Goal: Information Seeking & Learning: Learn about a topic

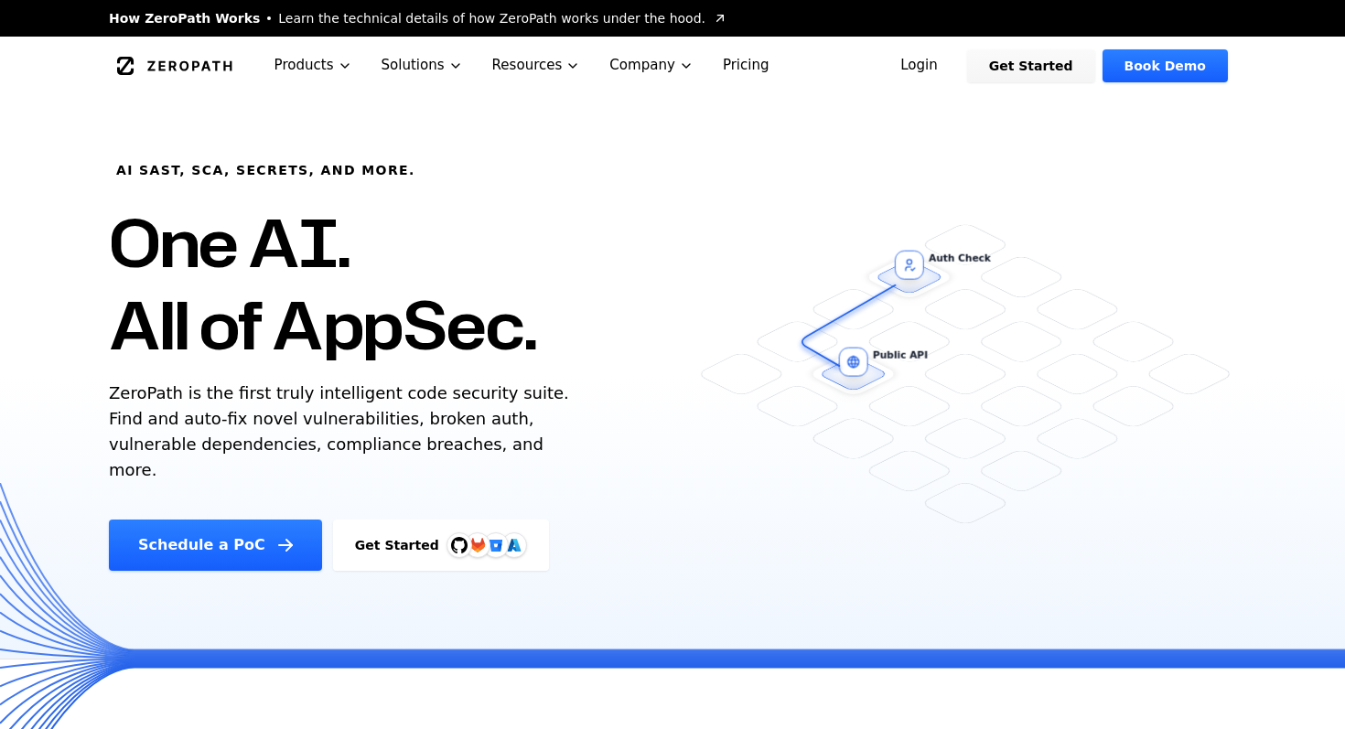
click at [947, 71] on link "Login" at bounding box center [918, 65] width 81 height 33
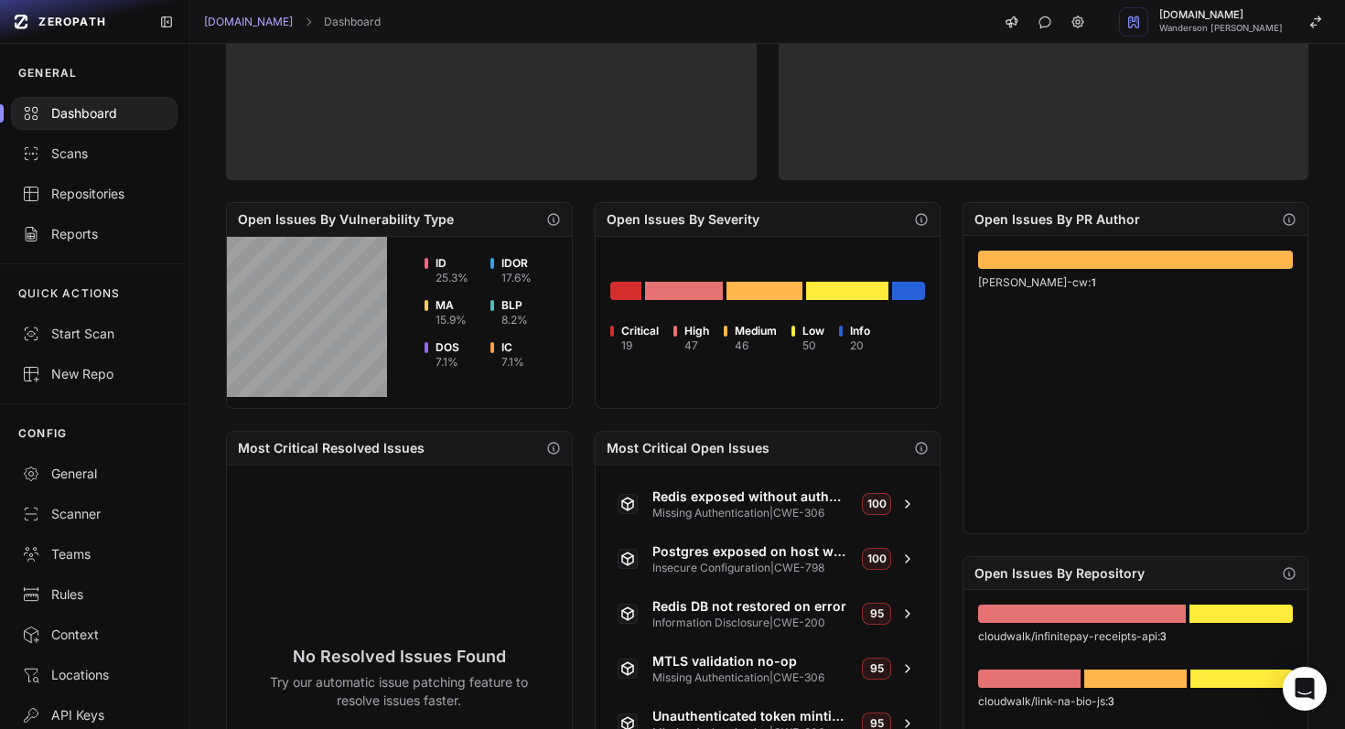
scroll to position [439, 0]
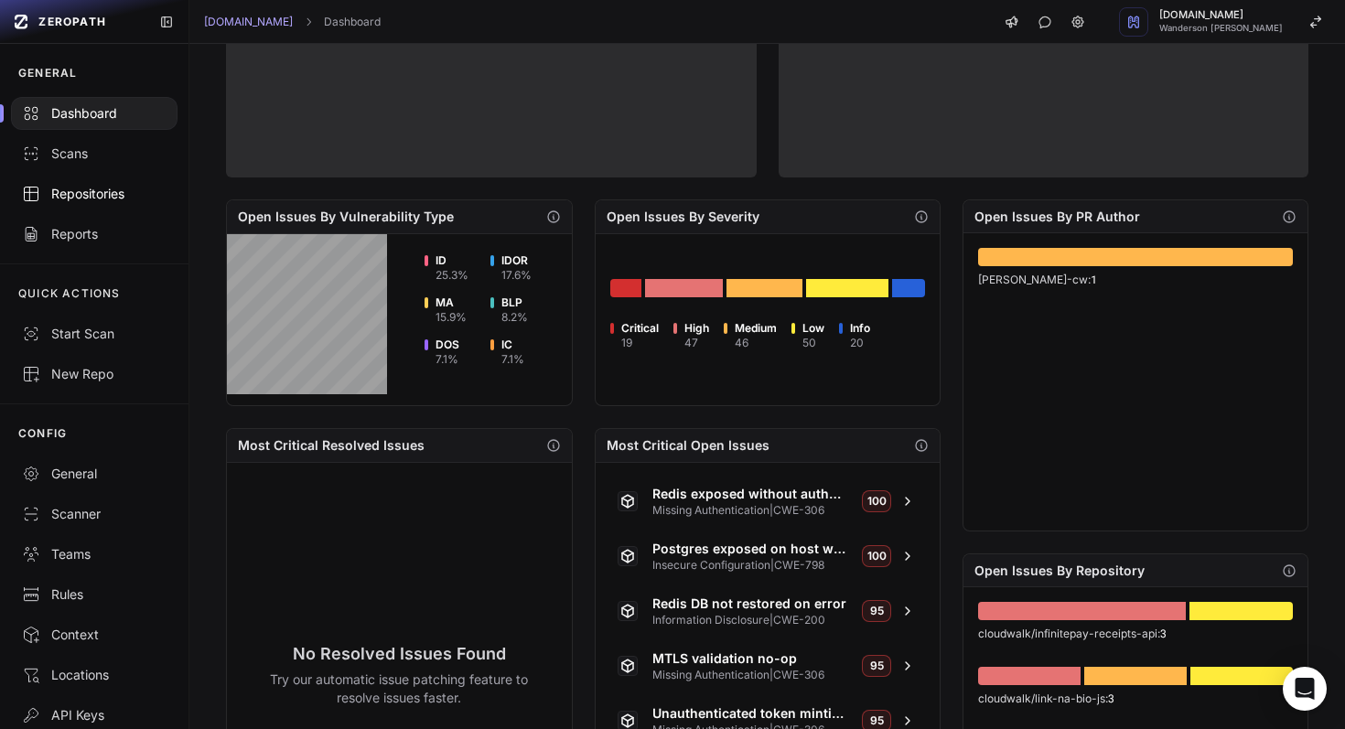
click at [132, 195] on div "Repositories" at bounding box center [94, 194] width 145 height 18
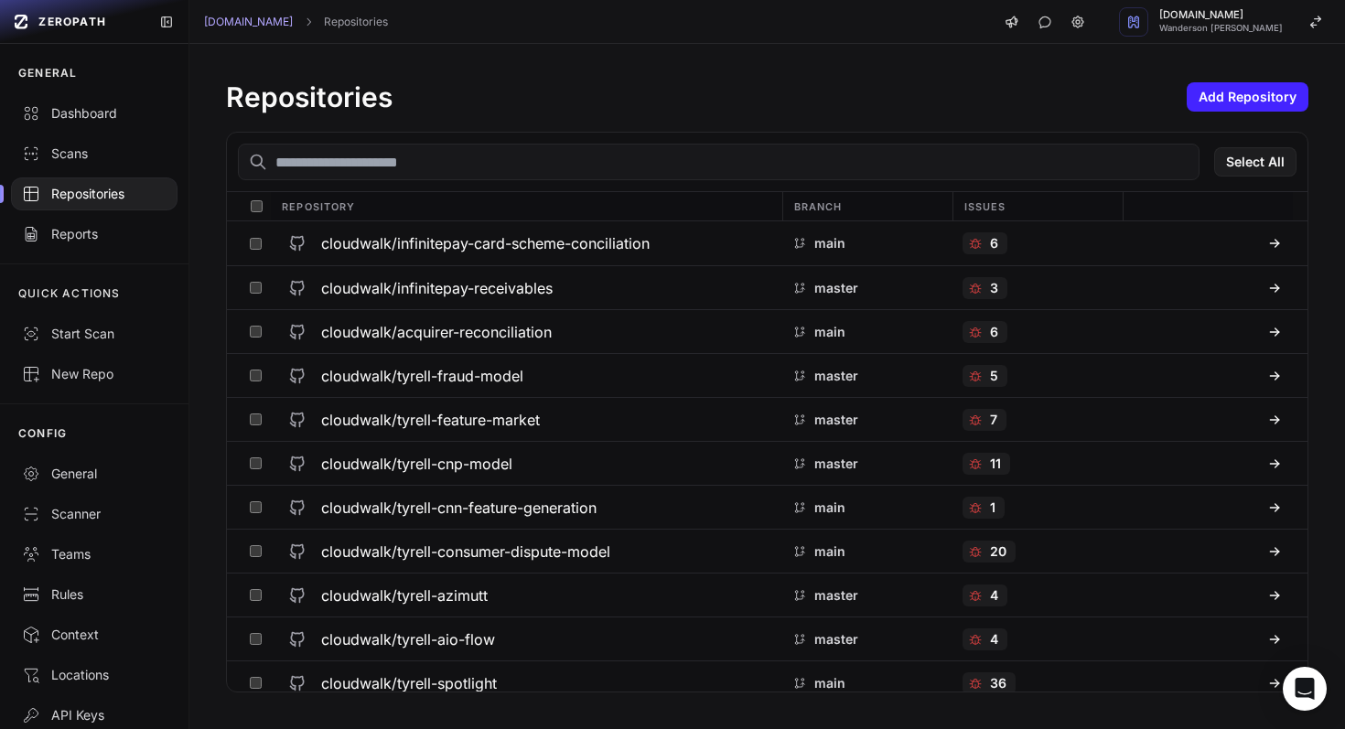
click at [341, 164] on input "text" at bounding box center [719, 162] width 962 height 37
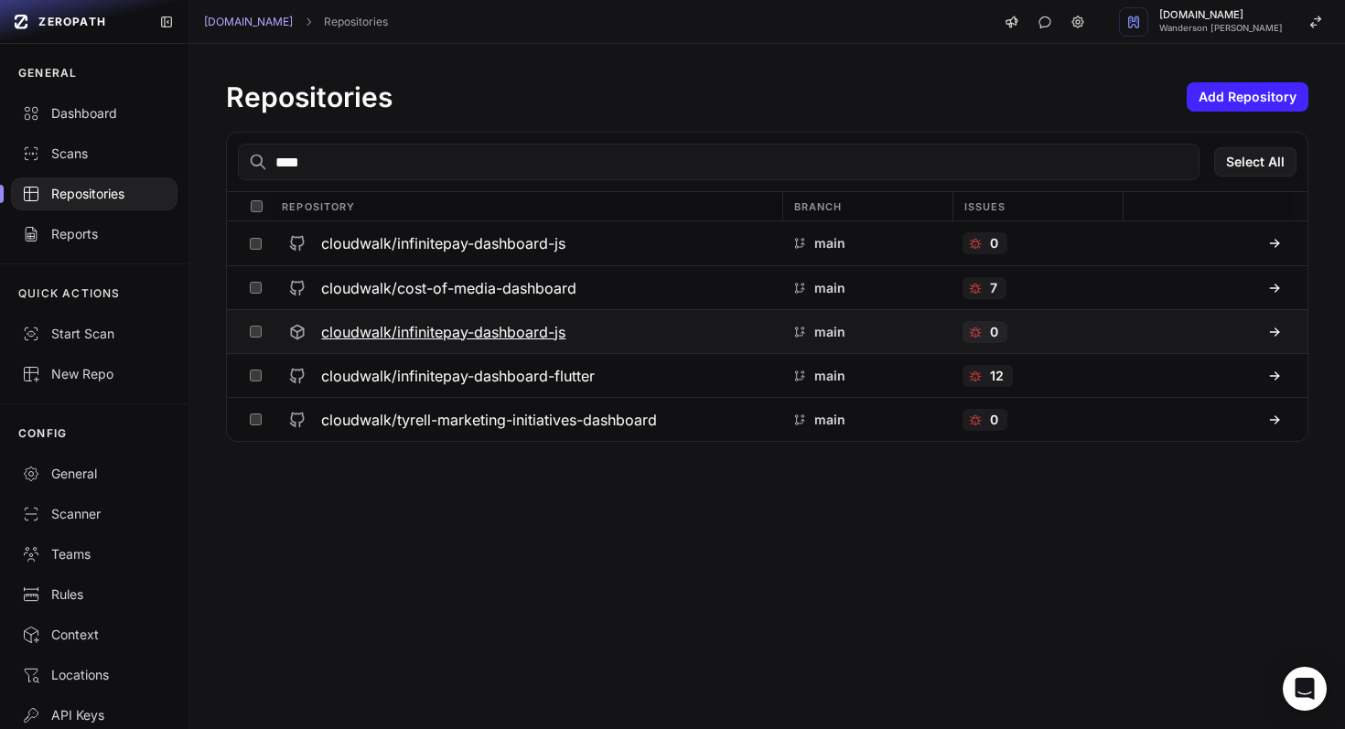
type input "****"
click at [416, 335] on h3 "cloudwalk/infinitepay-dashboard-js" at bounding box center [443, 332] width 244 height 22
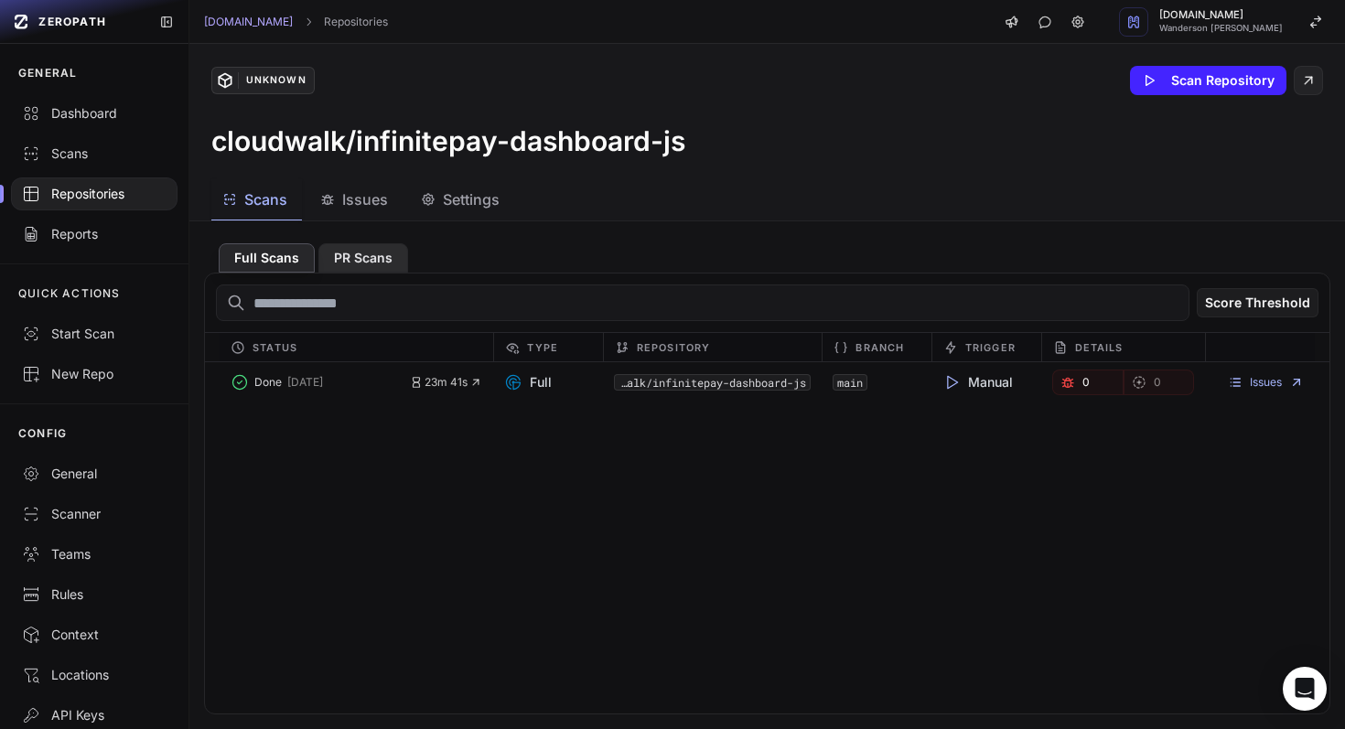
click at [359, 266] on button "PR Scans" at bounding box center [363, 257] width 90 height 29
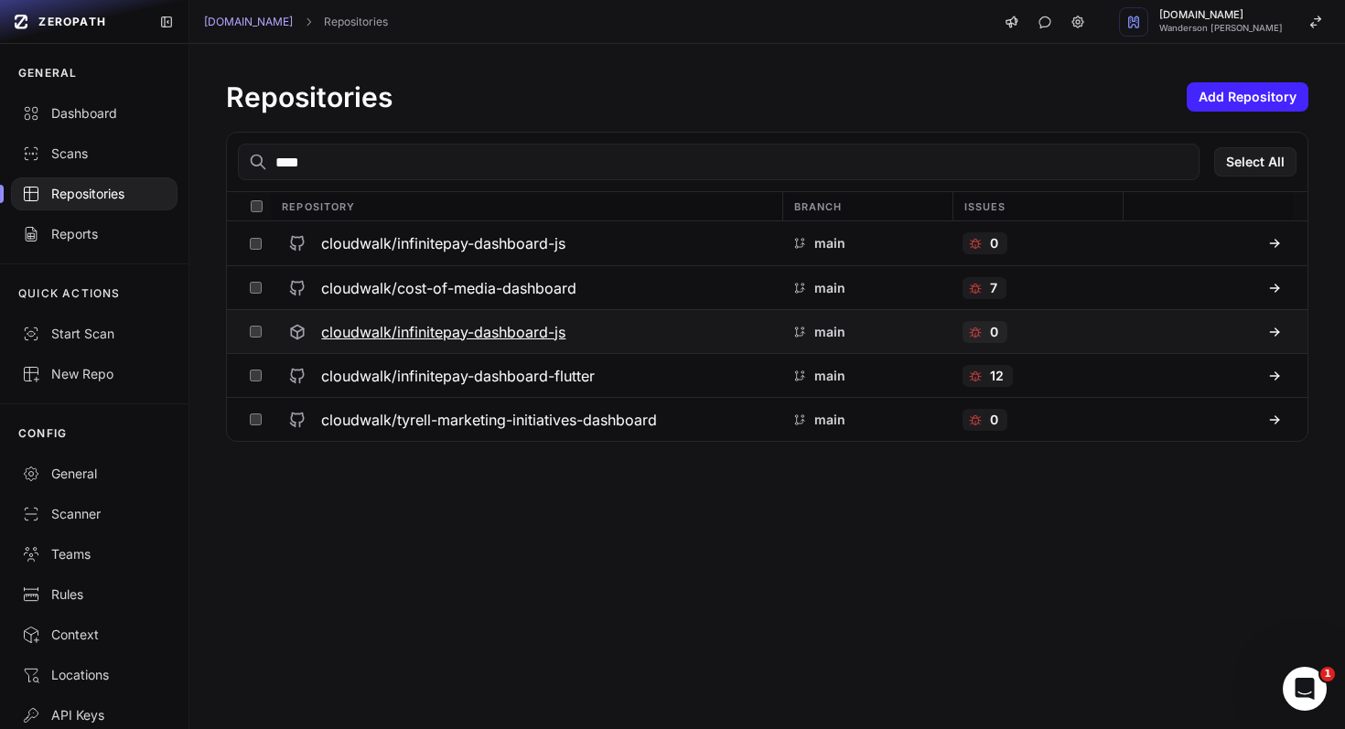
click at [340, 342] on div "cloudwalk/infinitepay-dashboard-js" at bounding box center [526, 332] width 490 height 33
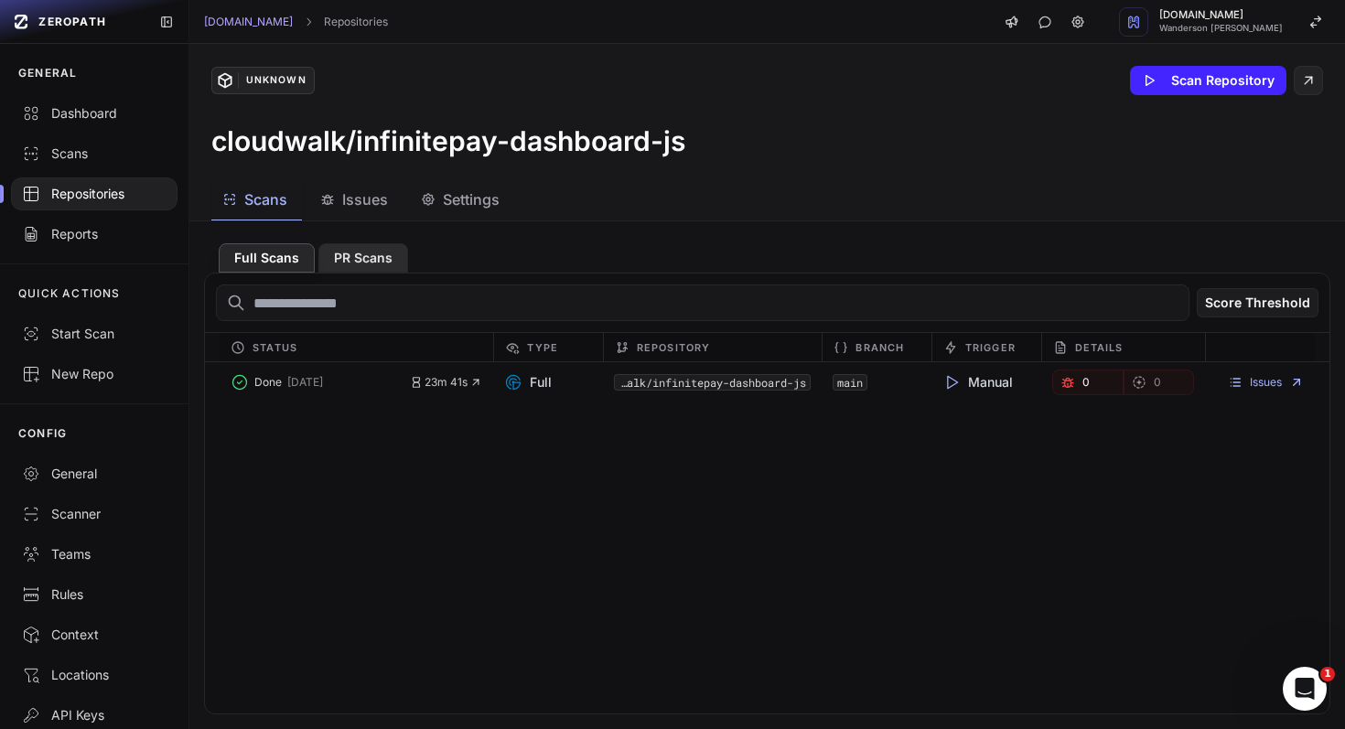
click at [337, 267] on button "PR Scans" at bounding box center [363, 257] width 90 height 29
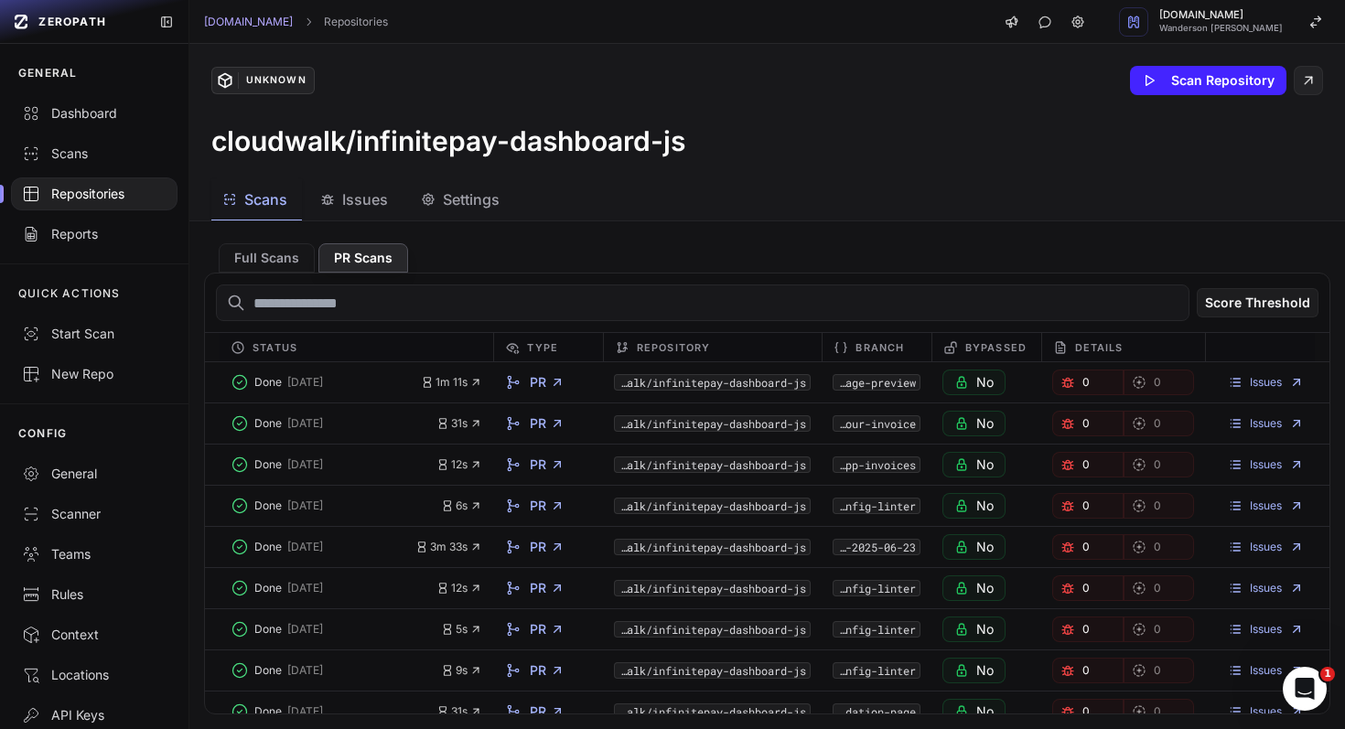
click at [254, 81] on div "Unknown" at bounding box center [275, 80] width 75 height 16
click at [223, 78] on icon at bounding box center [223, 79] width 6 height 4
click at [470, 195] on span "Settings" at bounding box center [471, 200] width 57 height 22
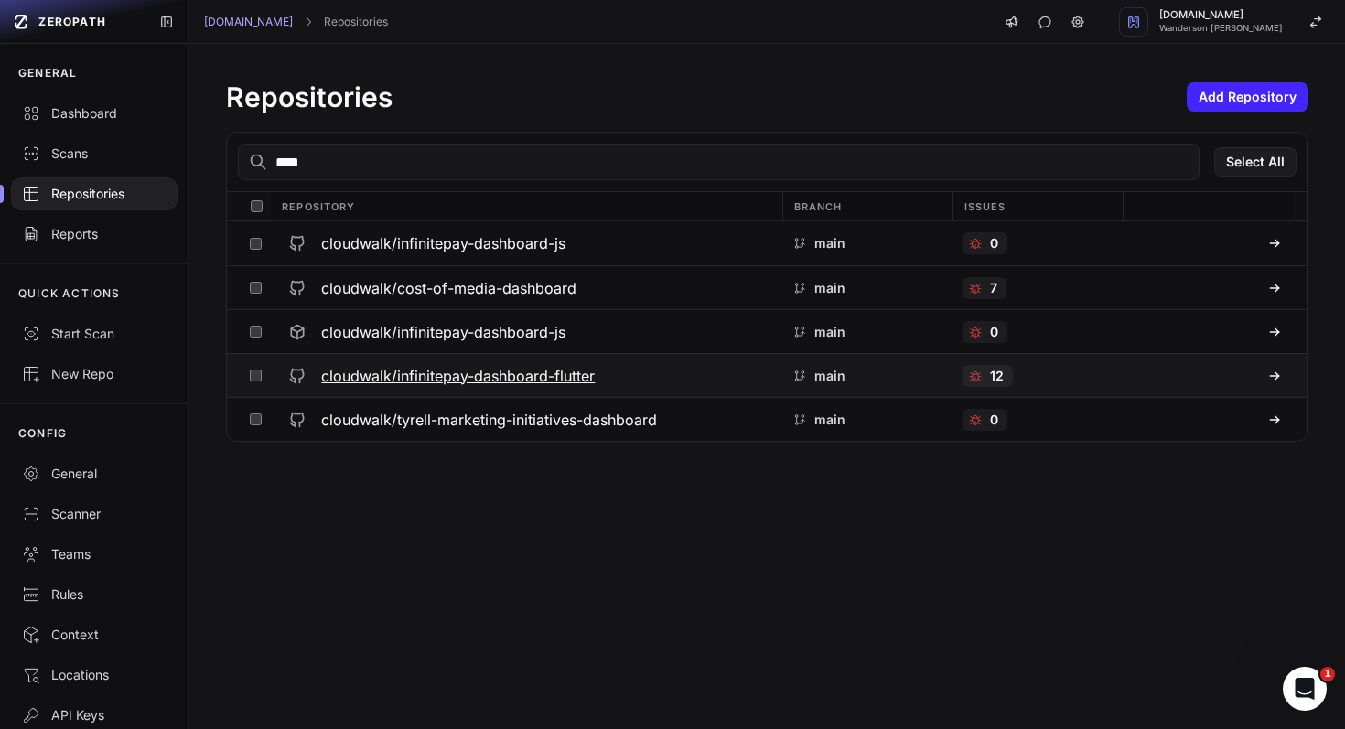
click at [455, 368] on h3 "cloudwalk/infinitepay-dashboard-flutter" at bounding box center [458, 376] width 274 height 22
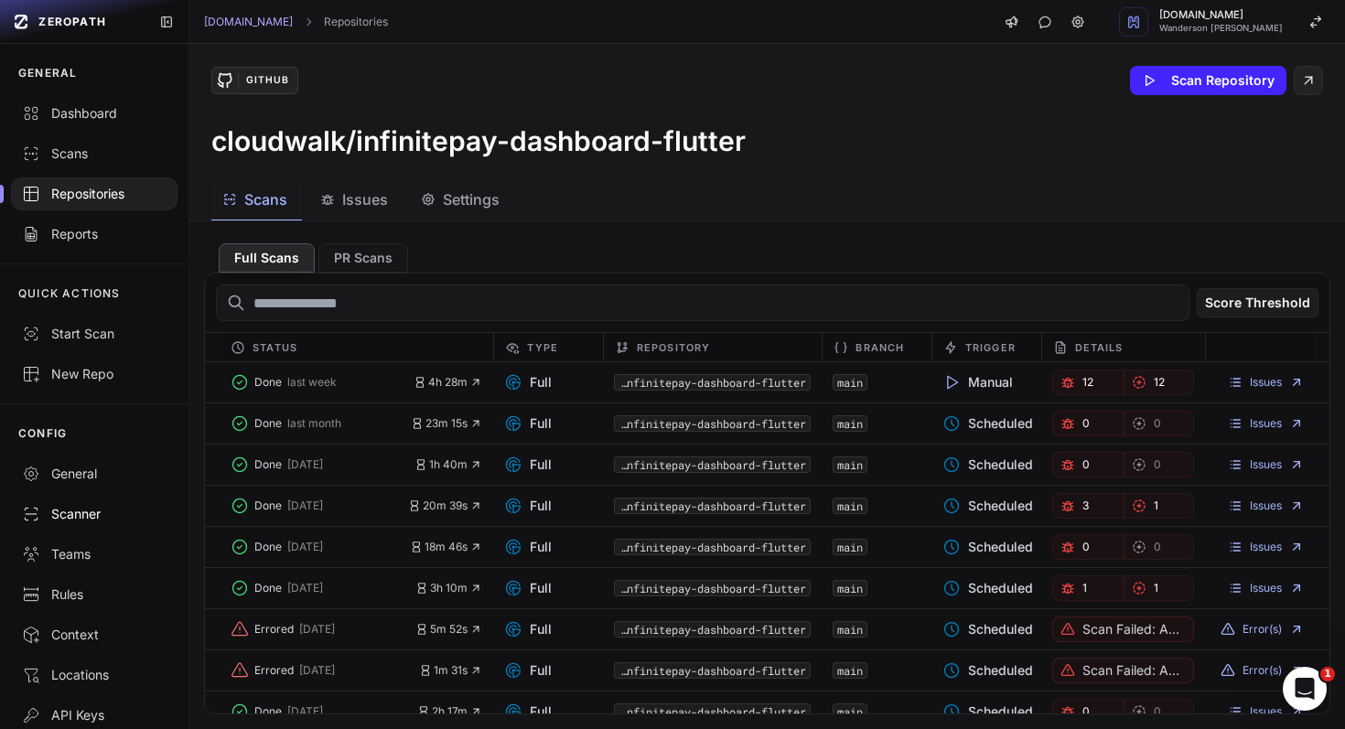
scroll to position [75, 0]
